Goal: Information Seeking & Learning: Learn about a topic

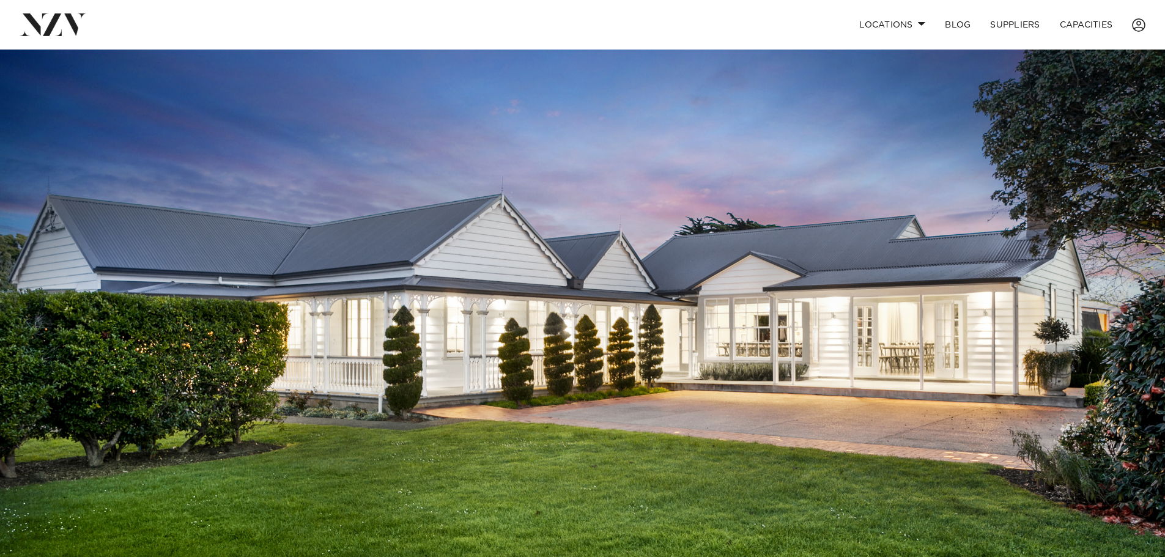
click at [916, 377] on img at bounding box center [582, 323] width 1165 height 546
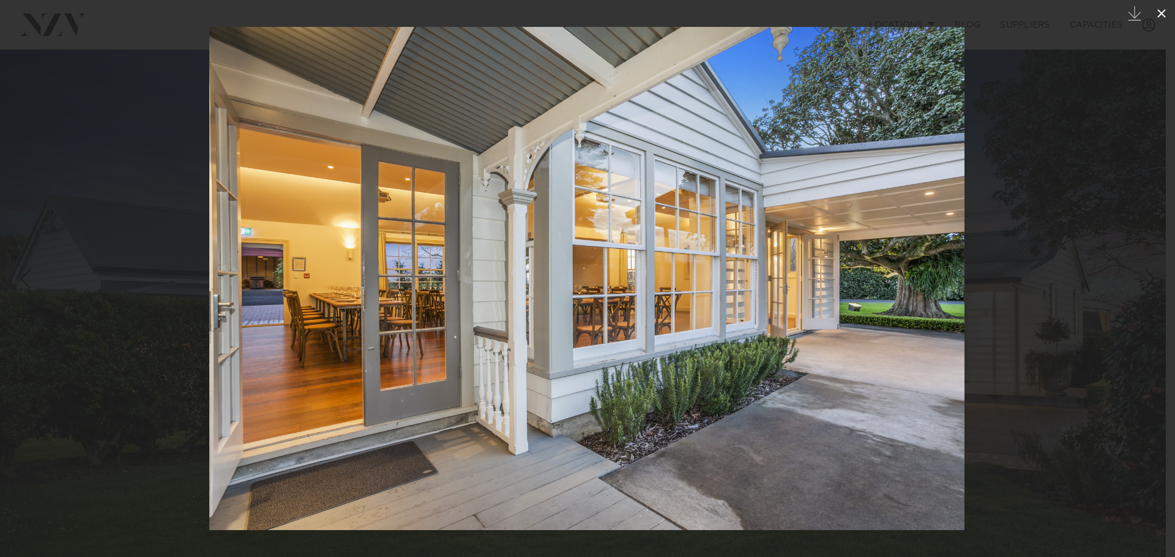
click at [1157, 13] on icon at bounding box center [1161, 13] width 15 height 15
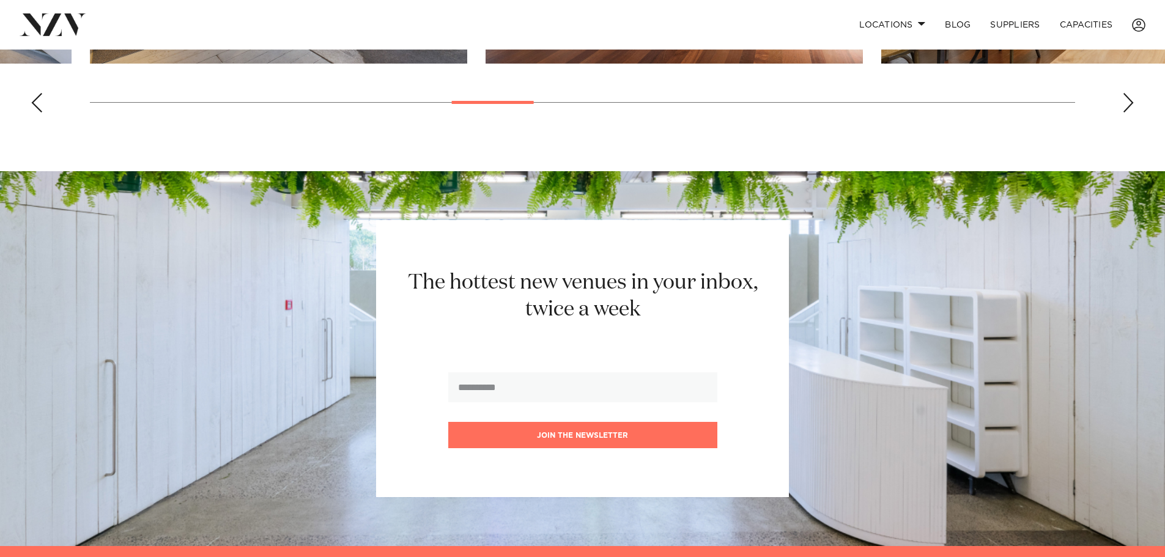
scroll to position [1223, 0]
